Goal: Task Accomplishment & Management: Complete application form

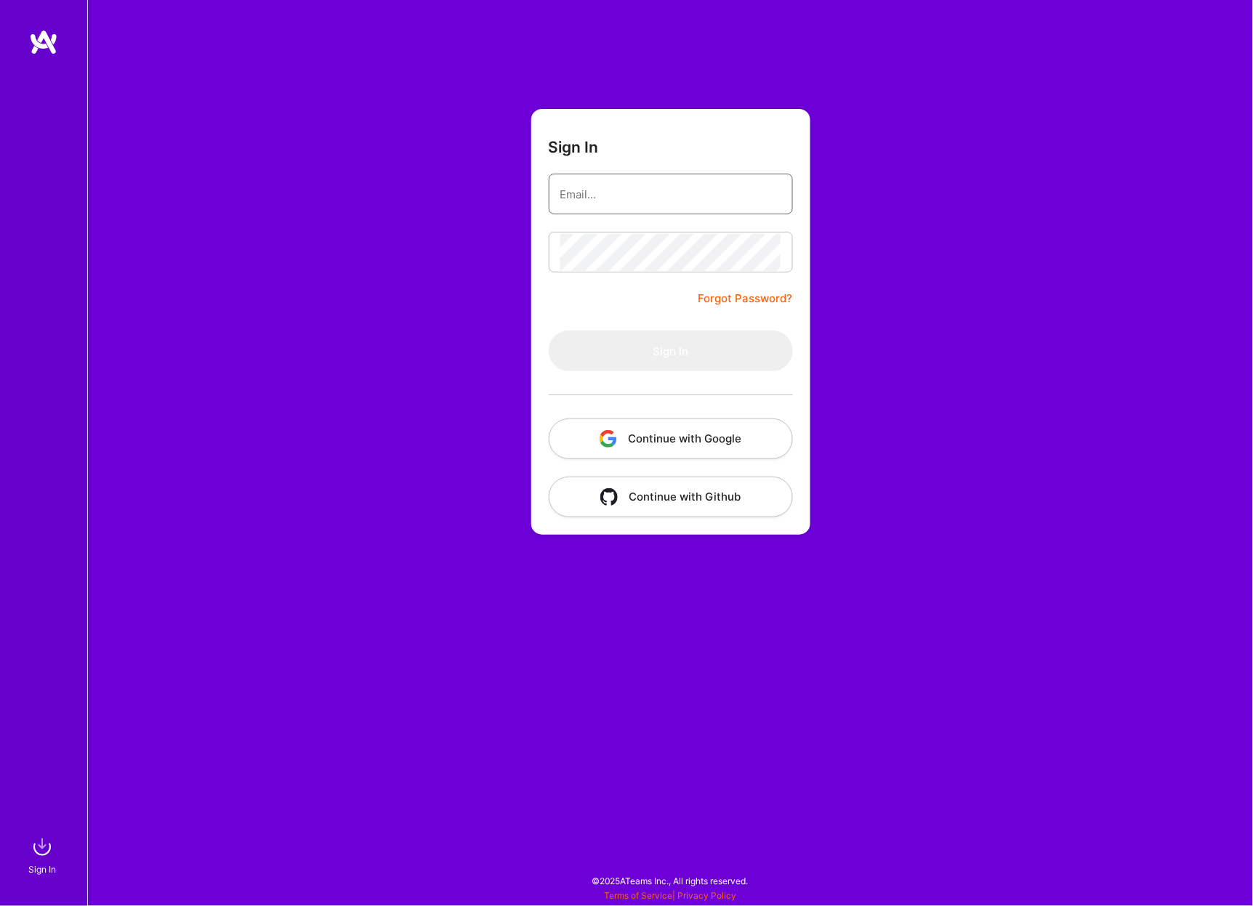
type input "[EMAIL_ADDRESS][DOMAIN_NAME]"
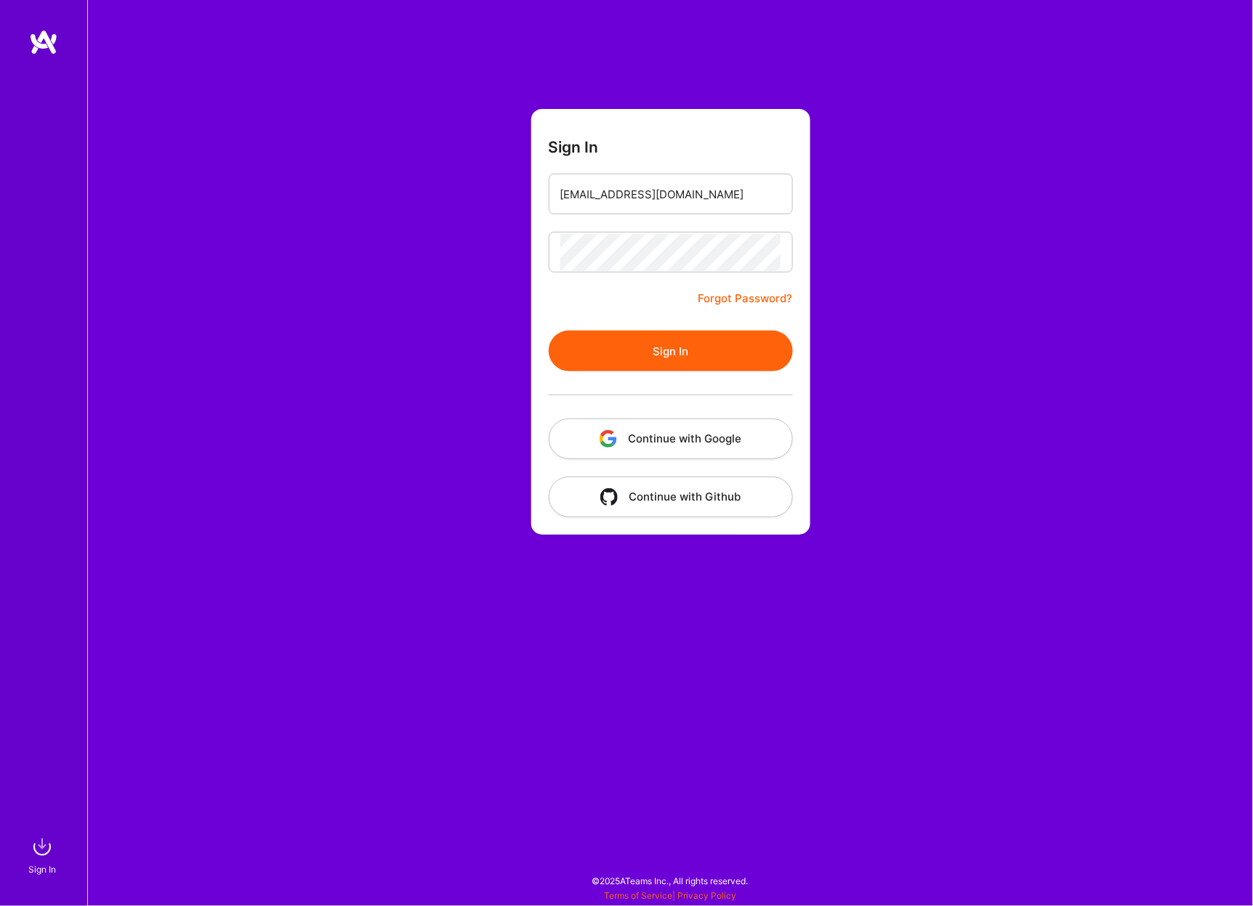
click at [687, 355] on button "Sign In" at bounding box center [671, 351] width 244 height 41
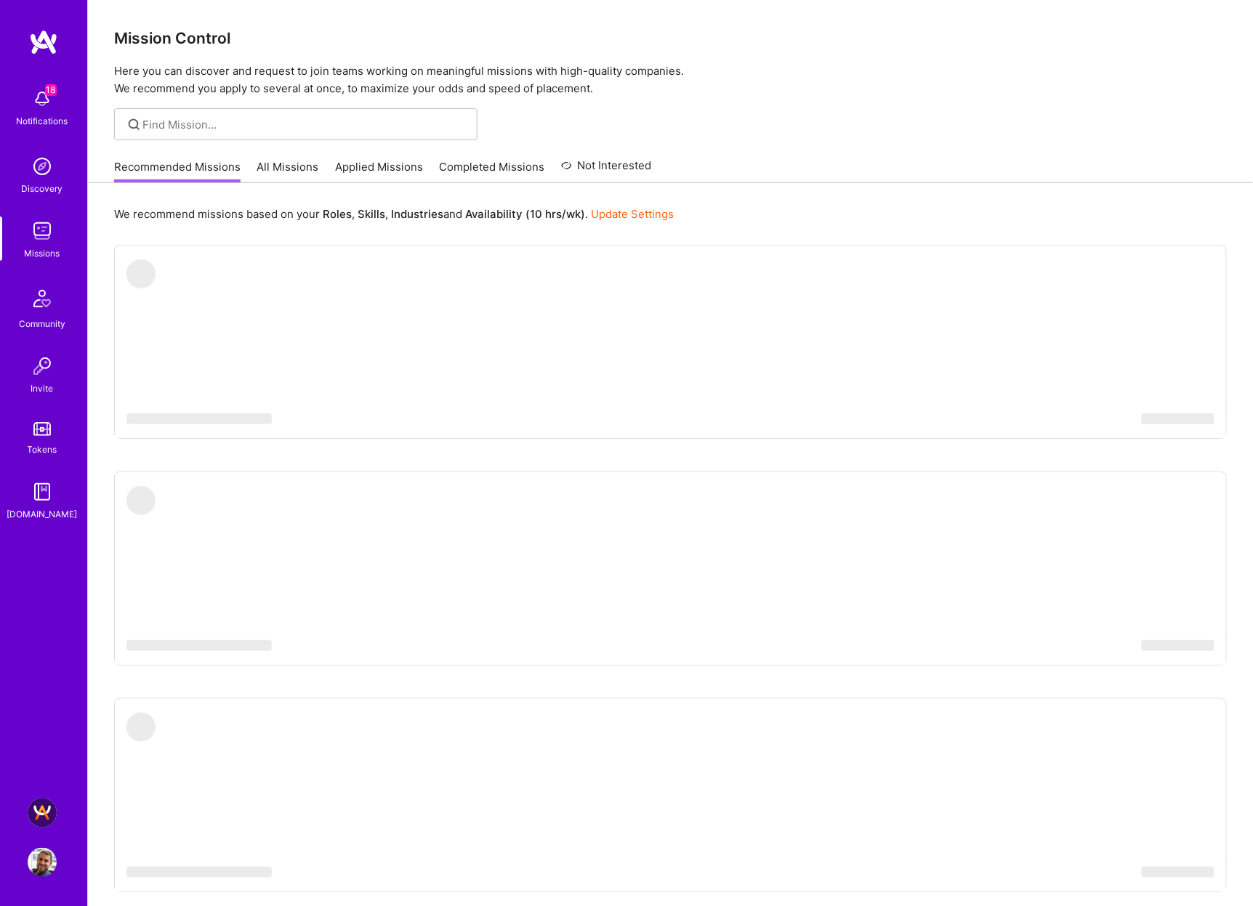
click at [46, 811] on img at bounding box center [42, 813] width 29 height 29
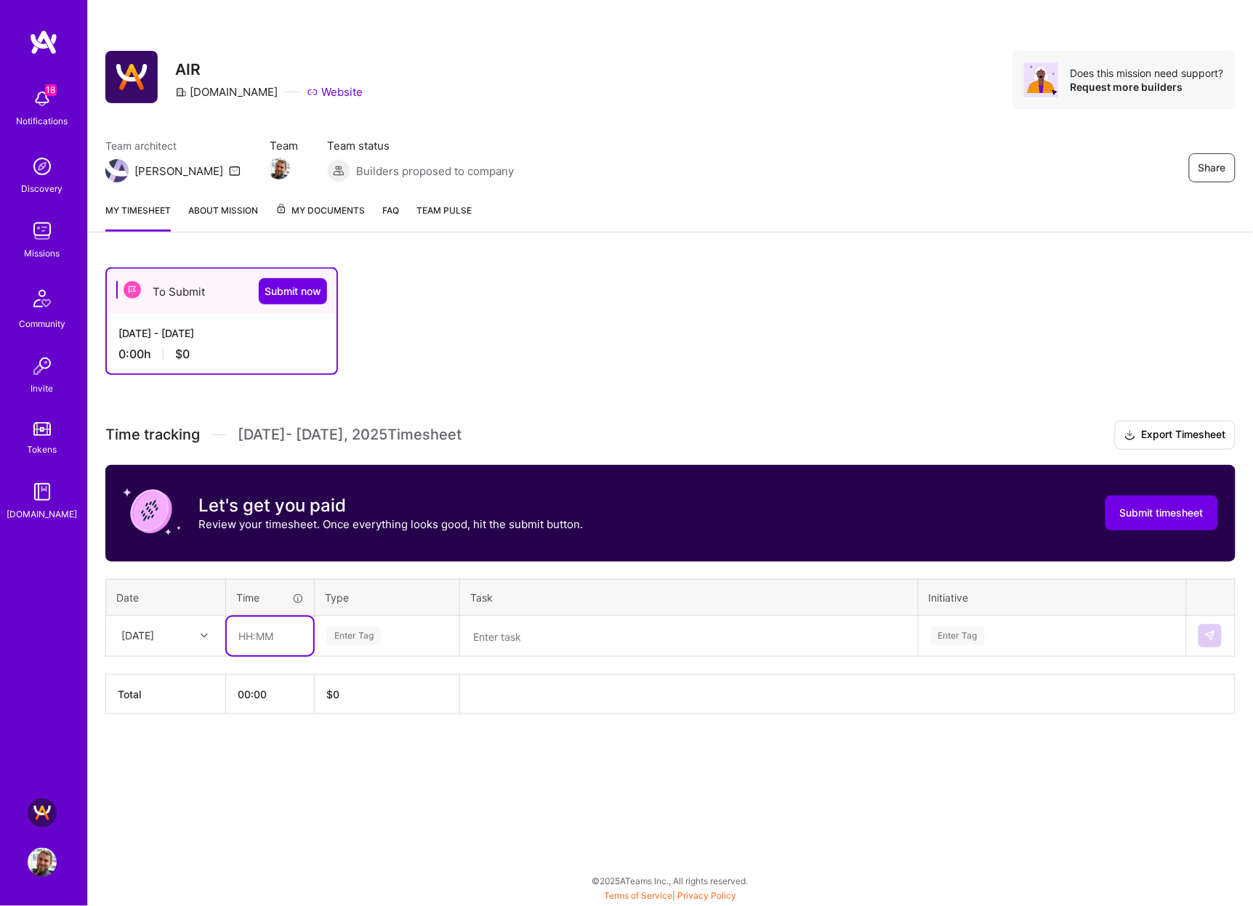
click at [264, 633] on input "text" at bounding box center [270, 636] width 86 height 39
type input "03:30"
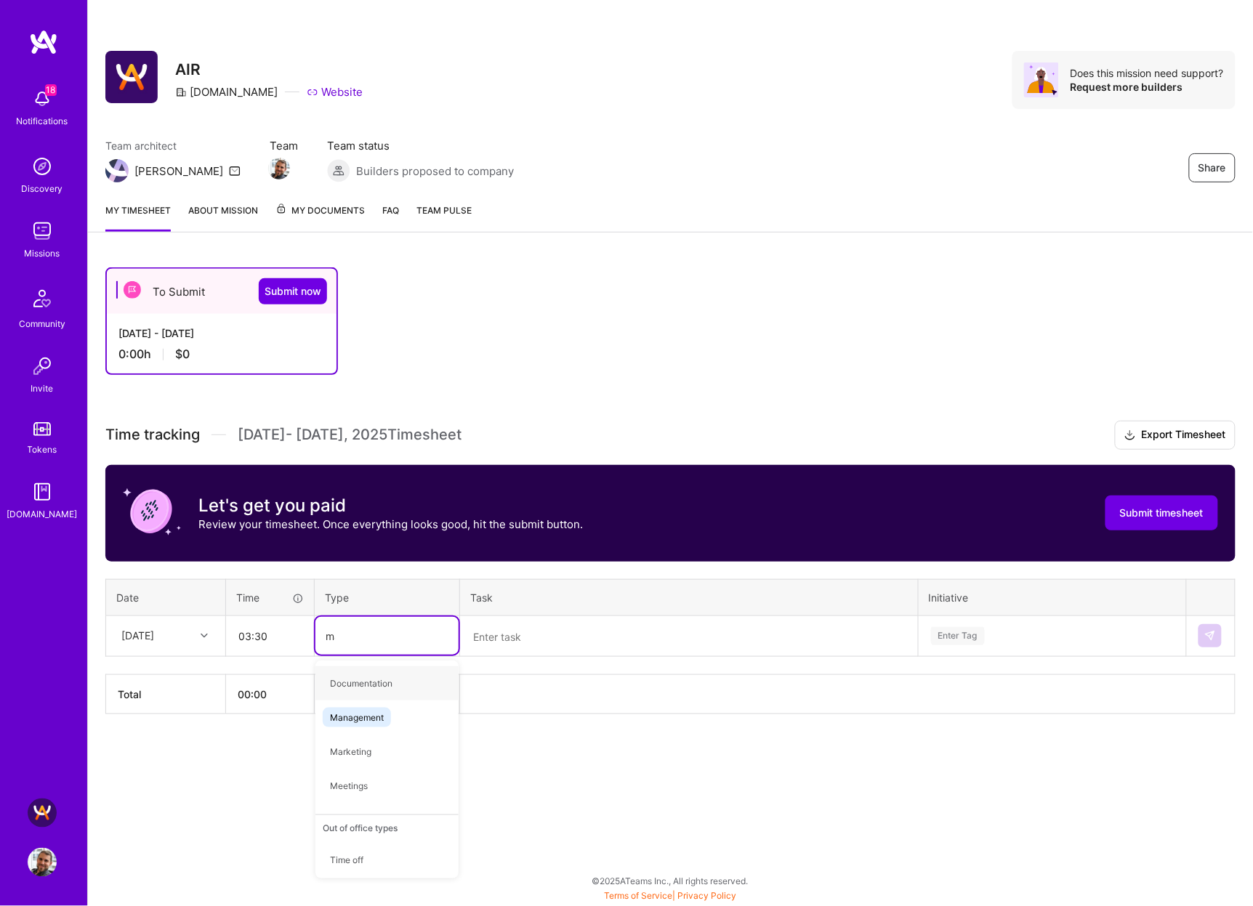
type input "mana"
type input "s"
type input "mana"
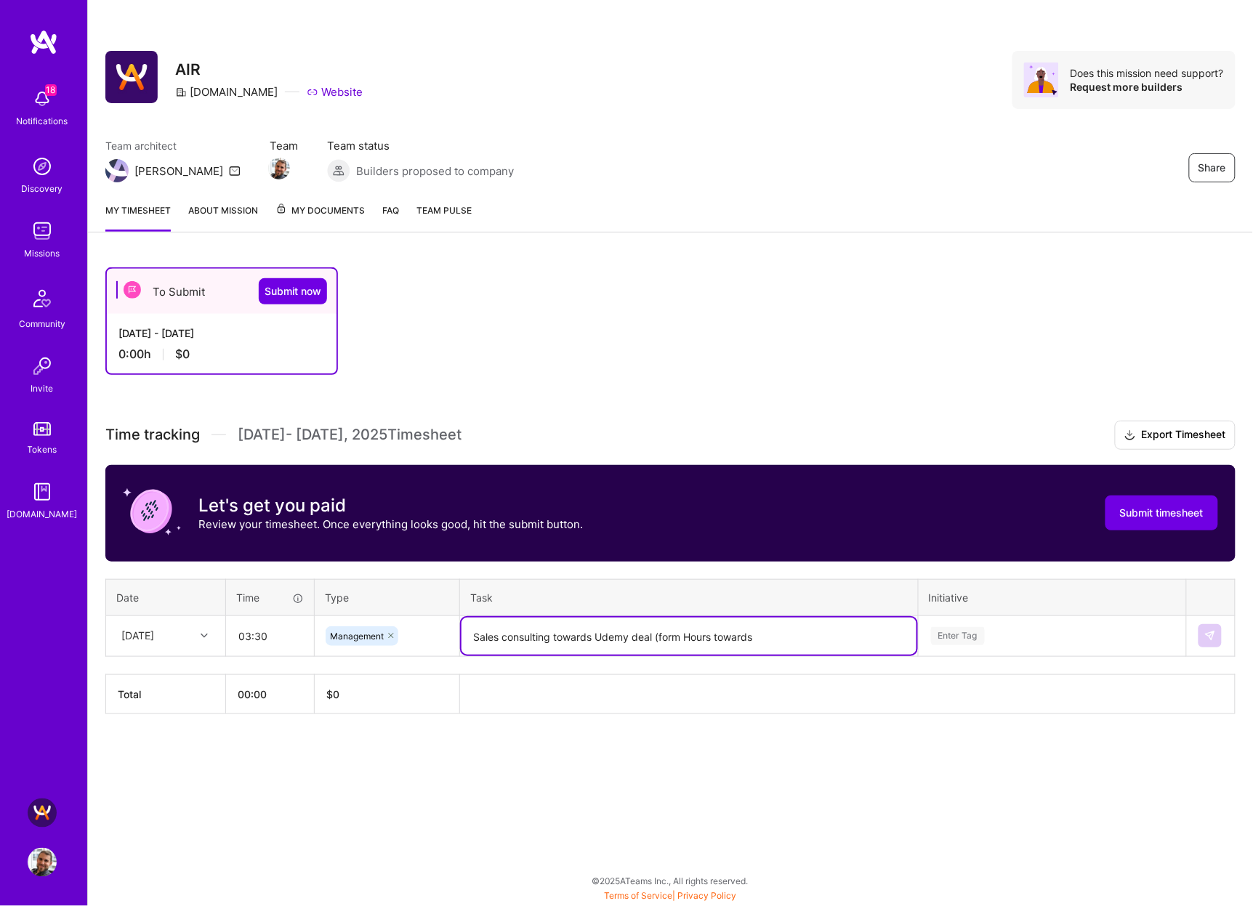
paste textarea "[DATE] [DATE] [DATE] [DATE]"
type textarea "Sales consulting towards Udemy deal (from [DATE], [DATE], [DATE], and [DATE])"
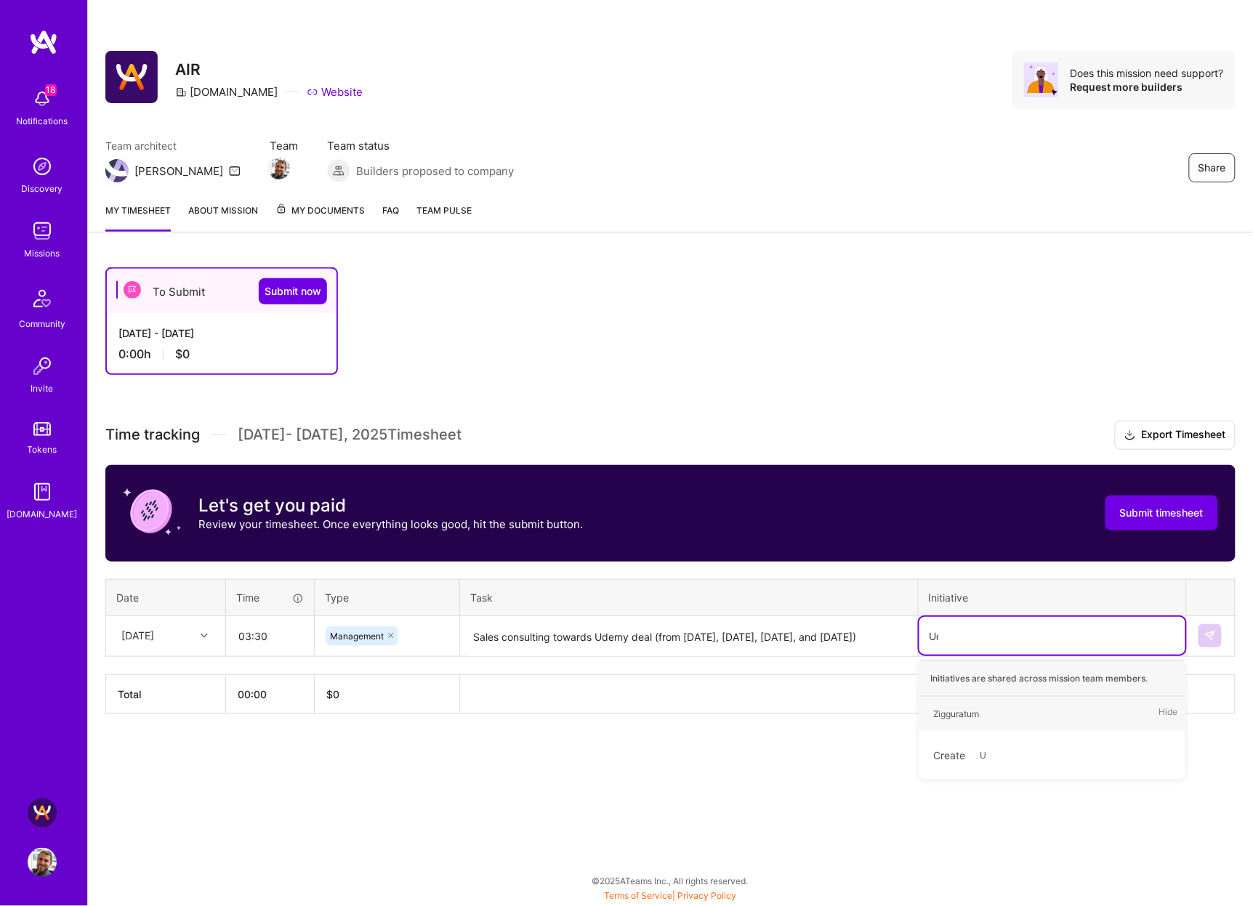
type input "Udemy"
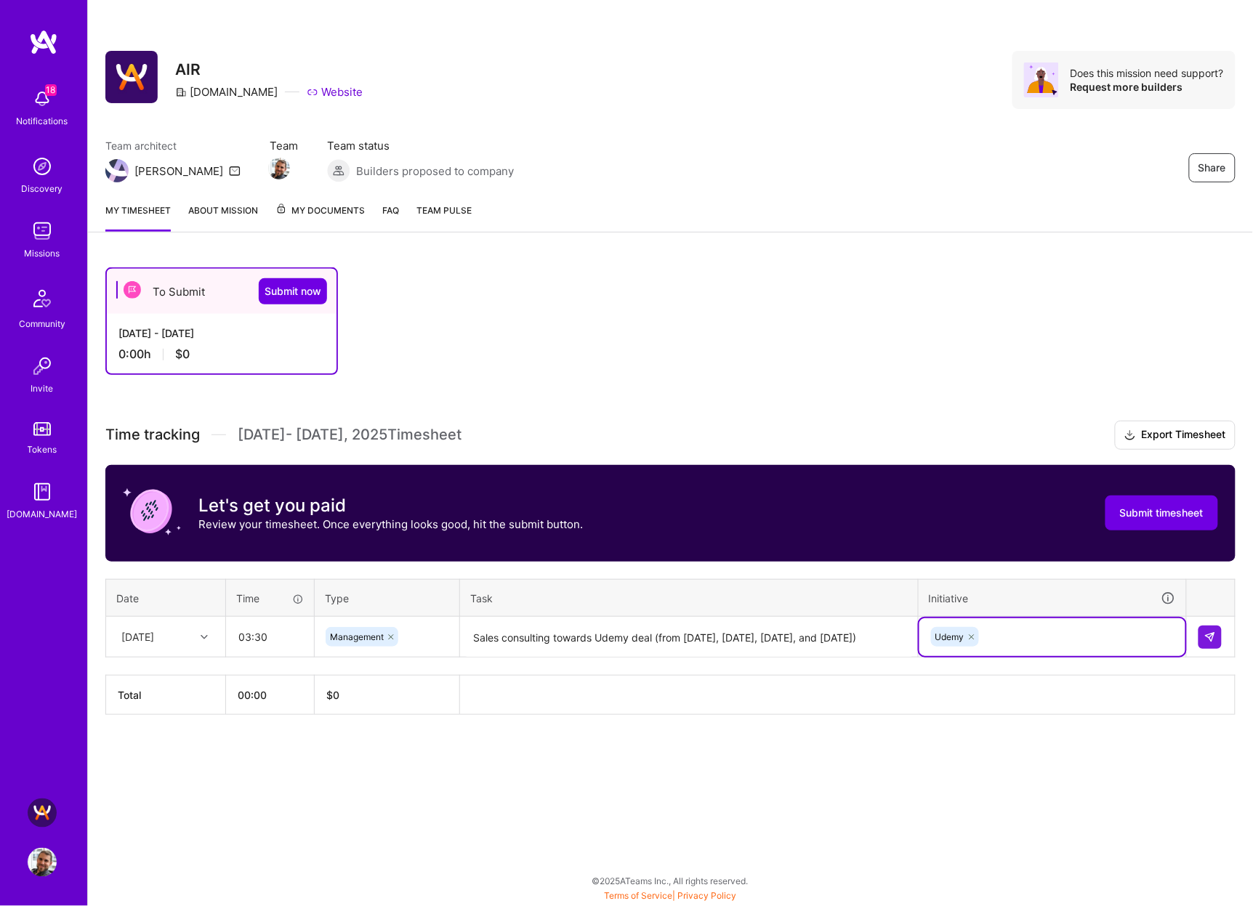
click at [515, 687] on th at bounding box center [847, 695] width 775 height 39
click at [1208, 632] on img at bounding box center [1210, 638] width 12 height 12
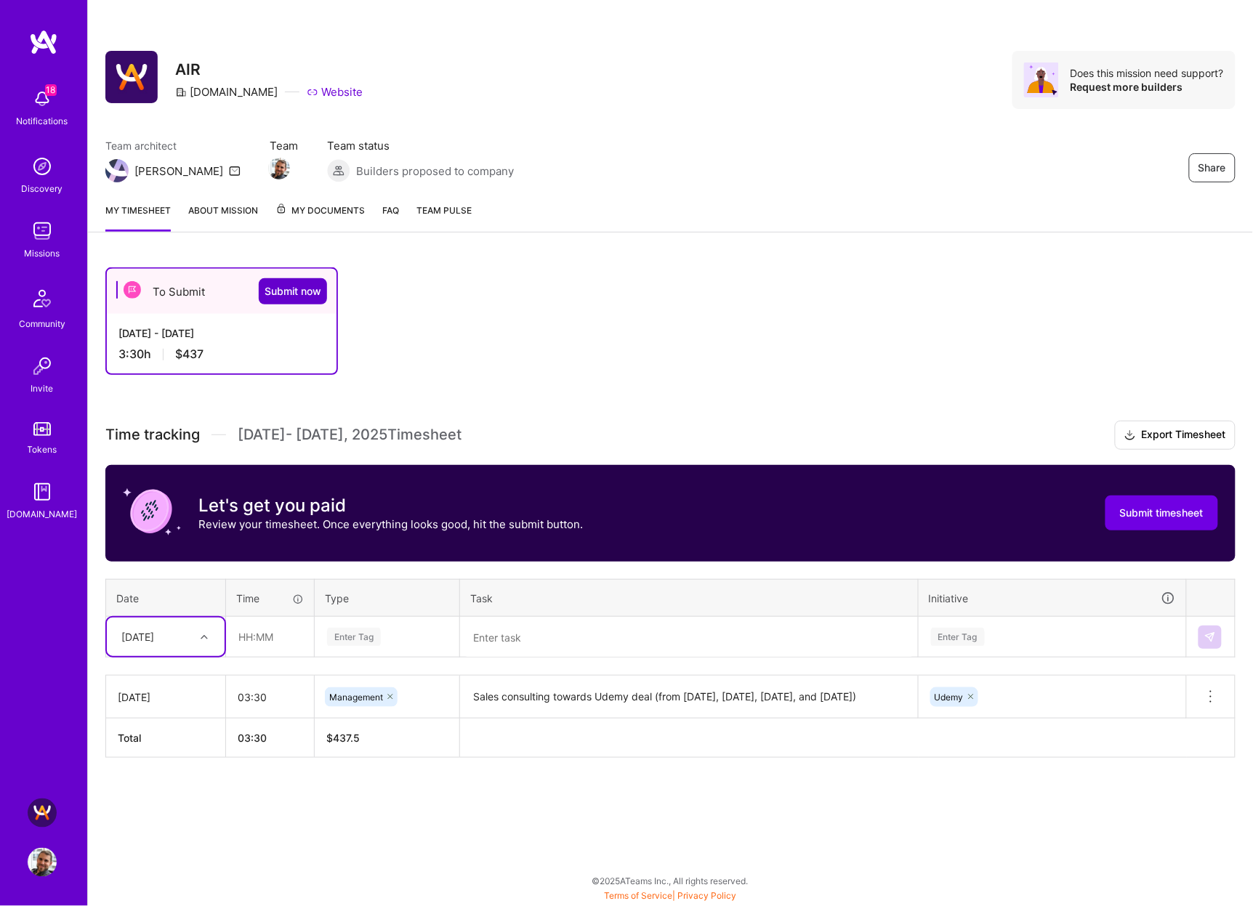
click at [293, 297] on span "Submit now" at bounding box center [293, 291] width 57 height 15
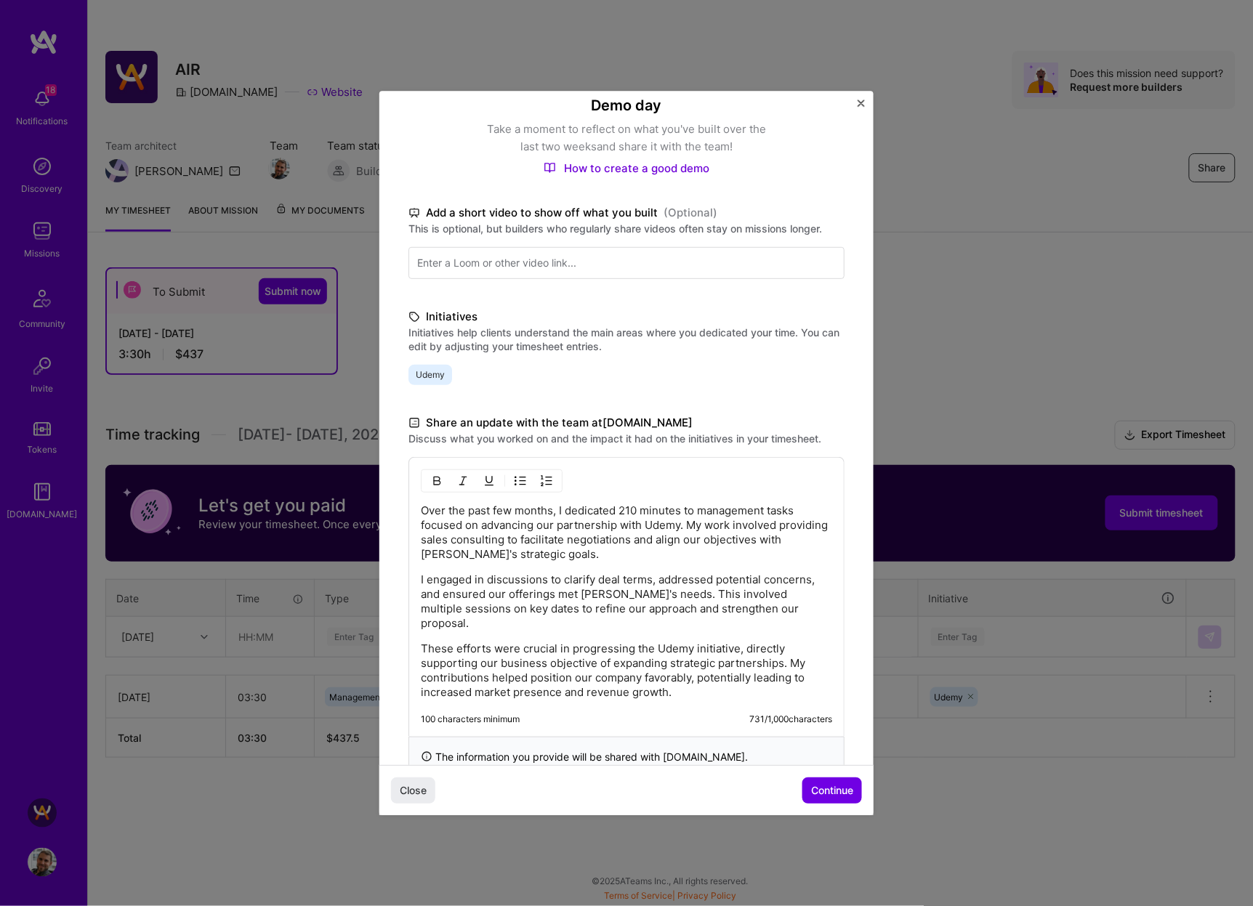
scroll to position [134, 0]
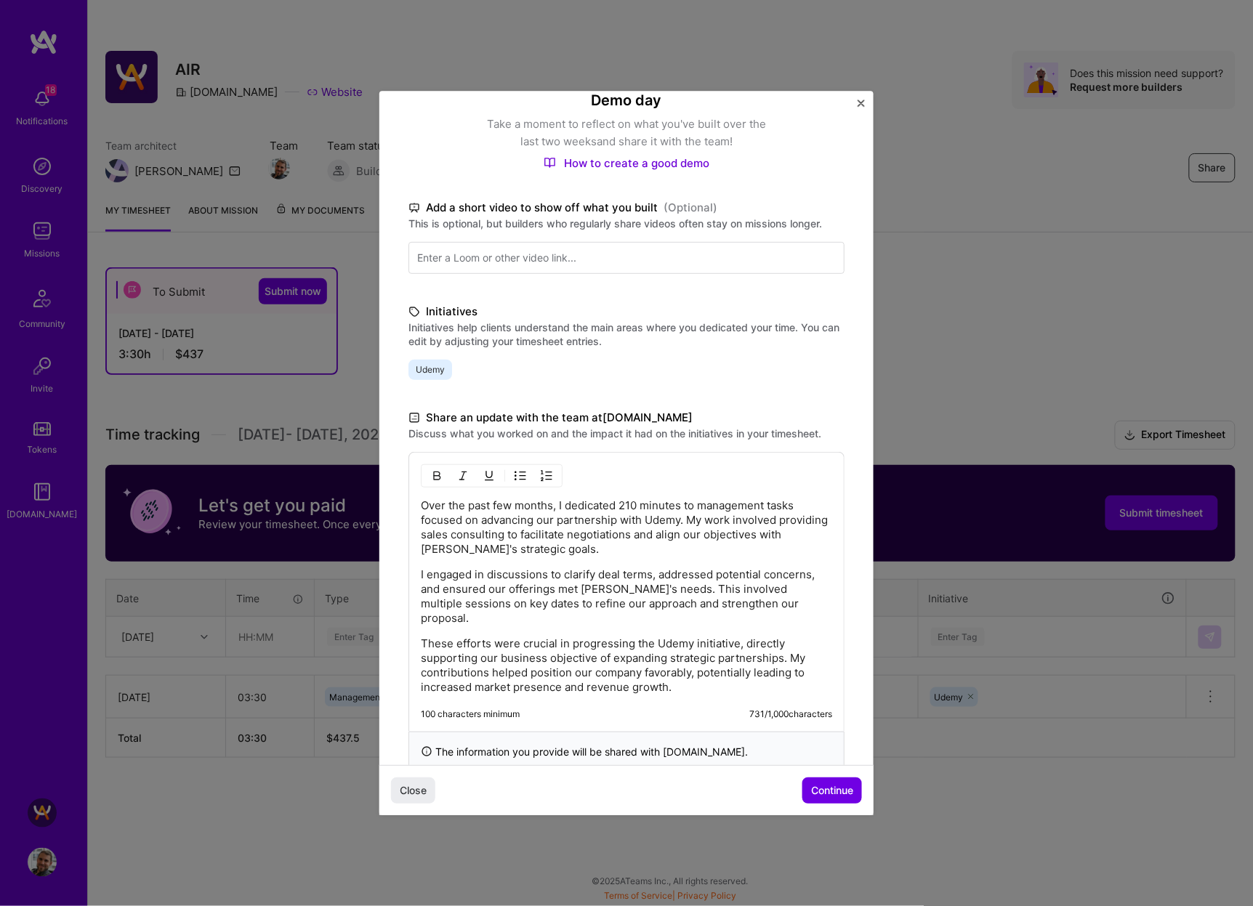
click at [655, 637] on p "These efforts were crucial in progressing the Udemy initiative, directly suppor…" at bounding box center [626, 666] width 411 height 58
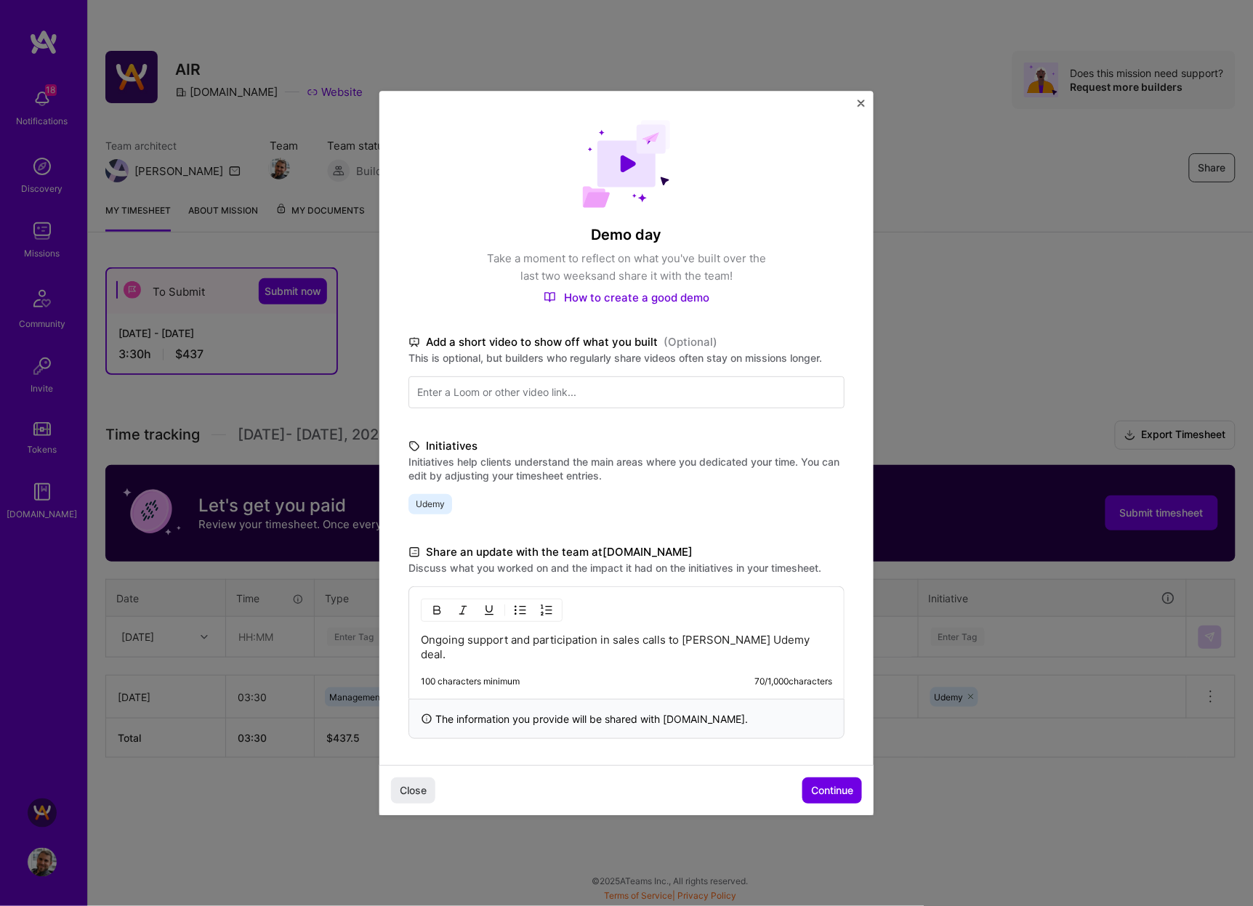
scroll to position [0, 0]
click at [842, 786] on span "Continue" at bounding box center [832, 790] width 42 height 15
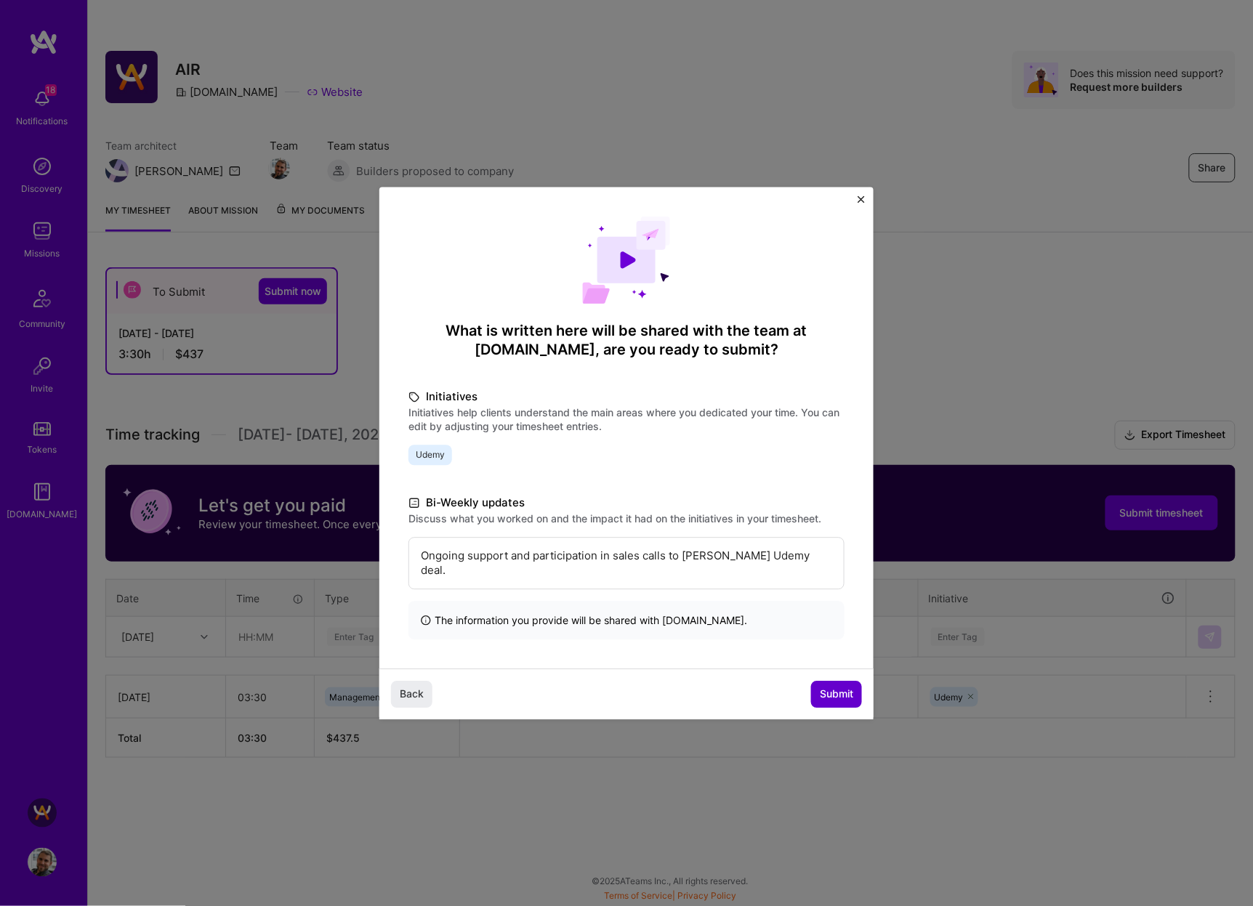
click at [839, 687] on span "Submit" at bounding box center [836, 694] width 33 height 15
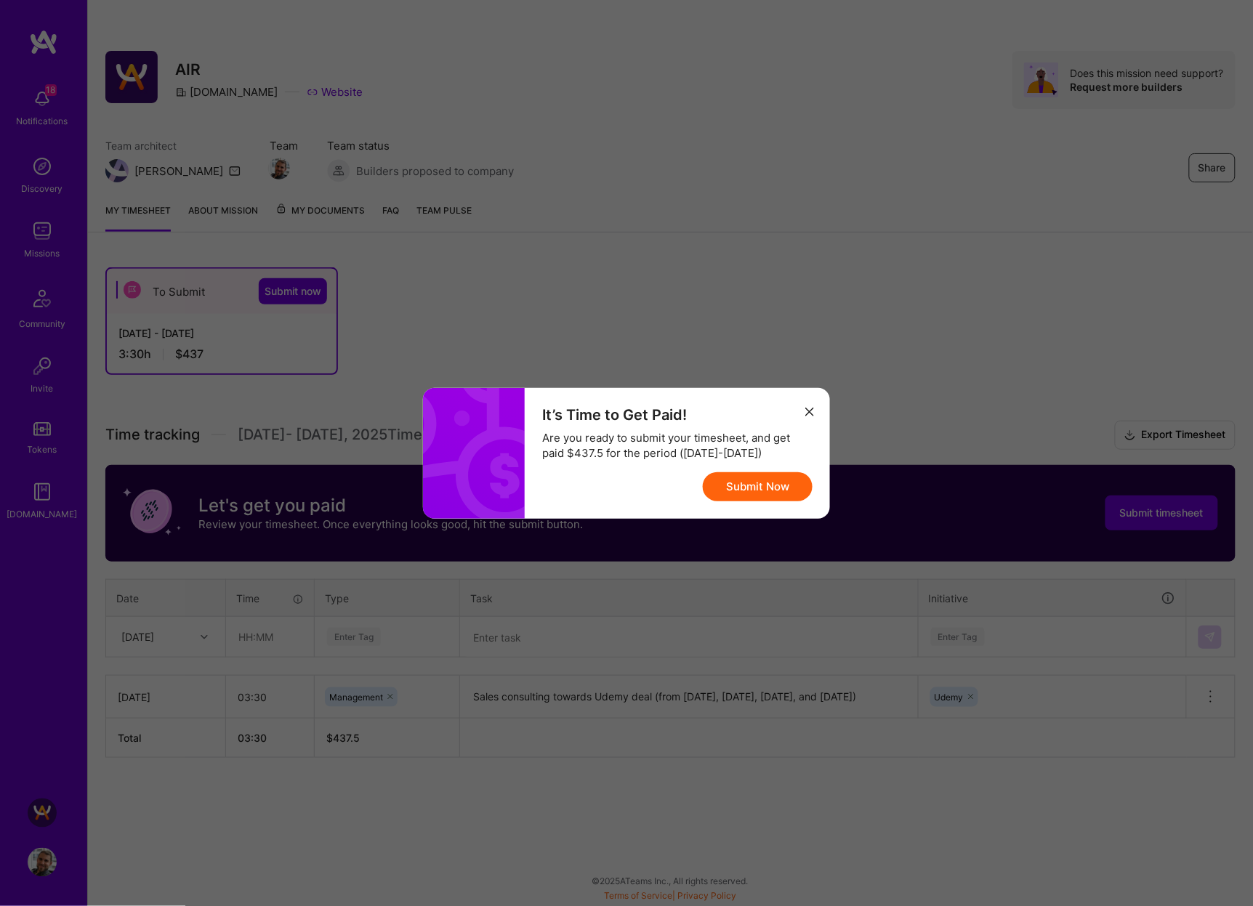
click at [765, 487] on button "Submit Now" at bounding box center [758, 486] width 110 height 29
